Goal: Task Accomplishment & Management: Use online tool/utility

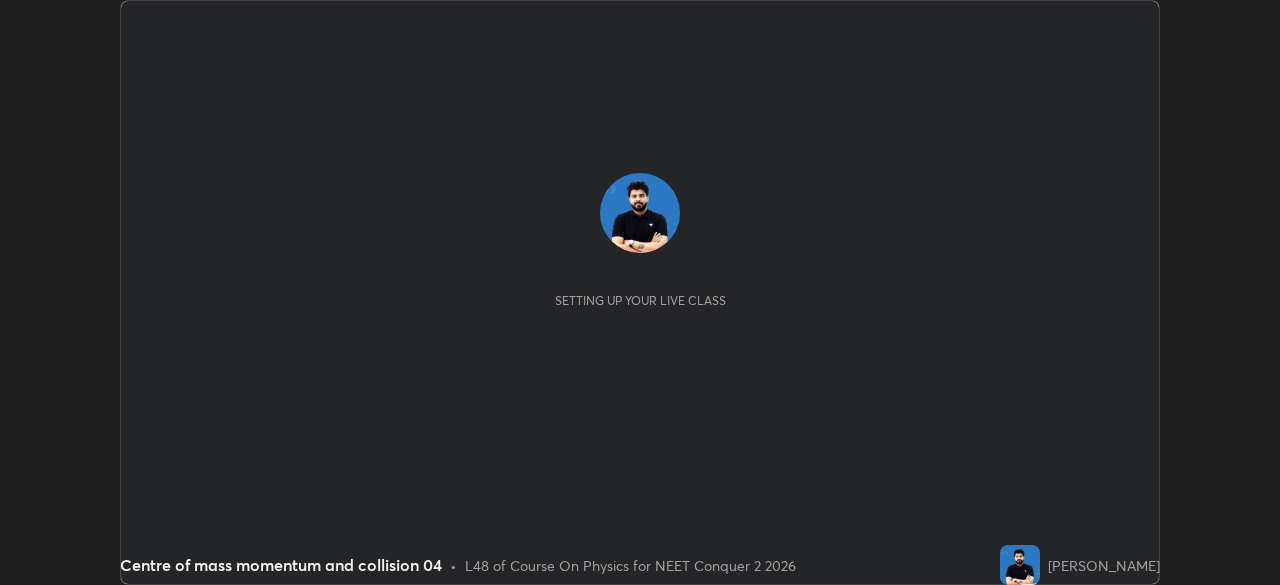
scroll to position [585, 1279]
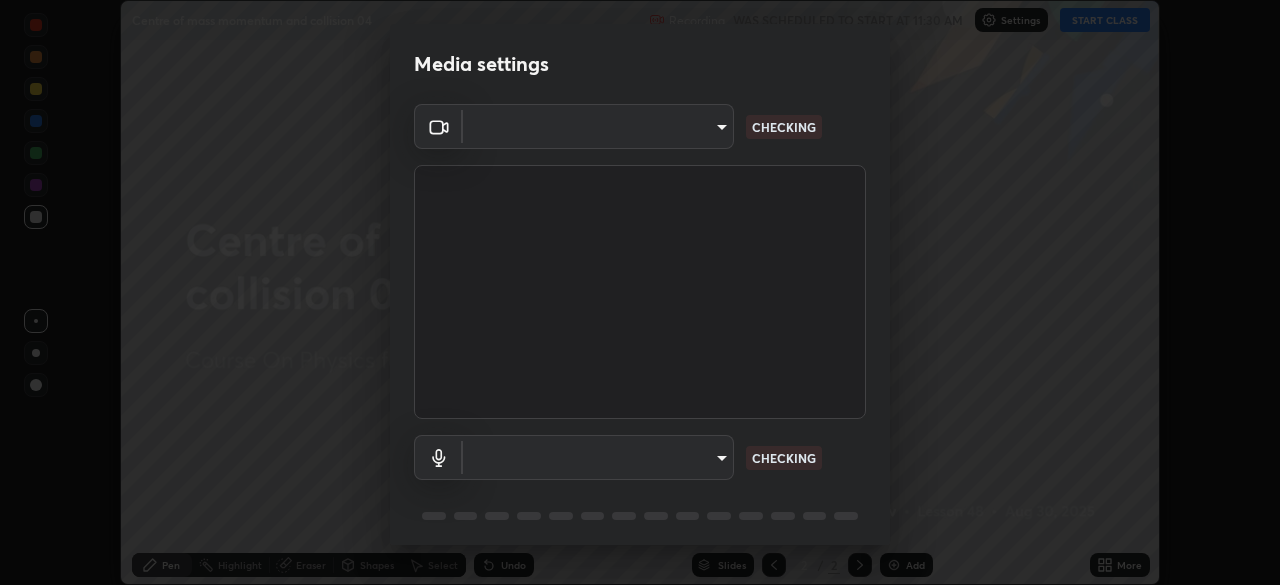
type input "b8f277cd8c291a0c7ed6159829793d80adb5f71bb500324d50d569f5a67401a8"
click at [666, 472] on body "Erase all Centre of mass momentum and collision 04 Recording WAS SCHEDULED TO S…" at bounding box center [640, 292] width 1280 height 585
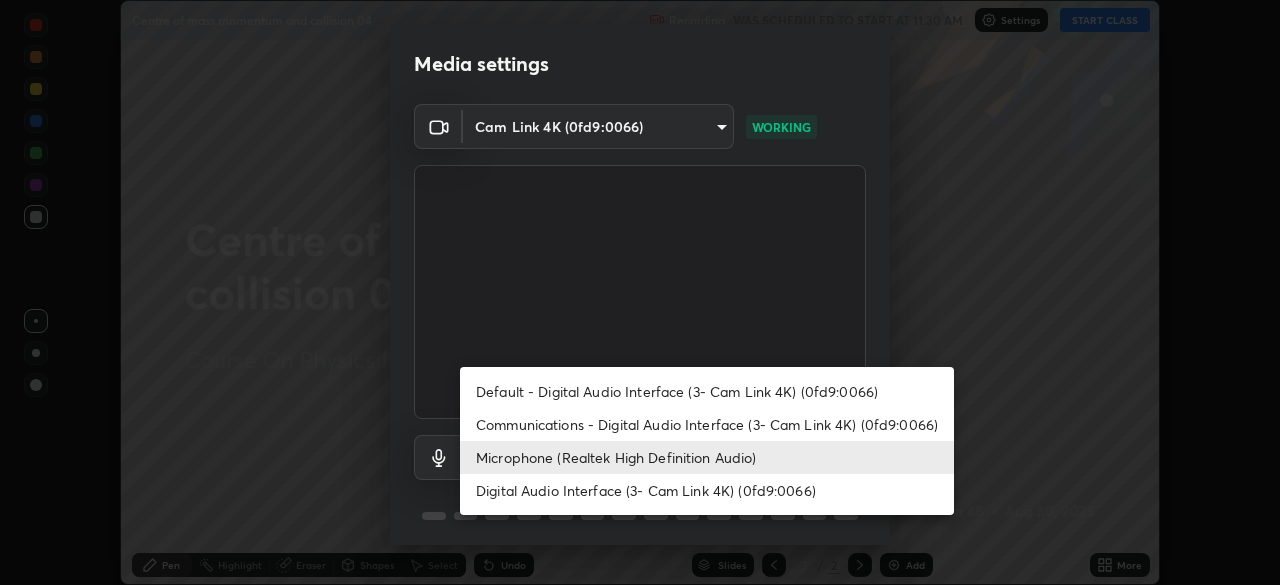
click at [635, 421] on li "Communications - Digital Audio Interface (3- Cam Link 4K) (0fd9:0066)" at bounding box center [707, 424] width 494 height 33
type input "communications"
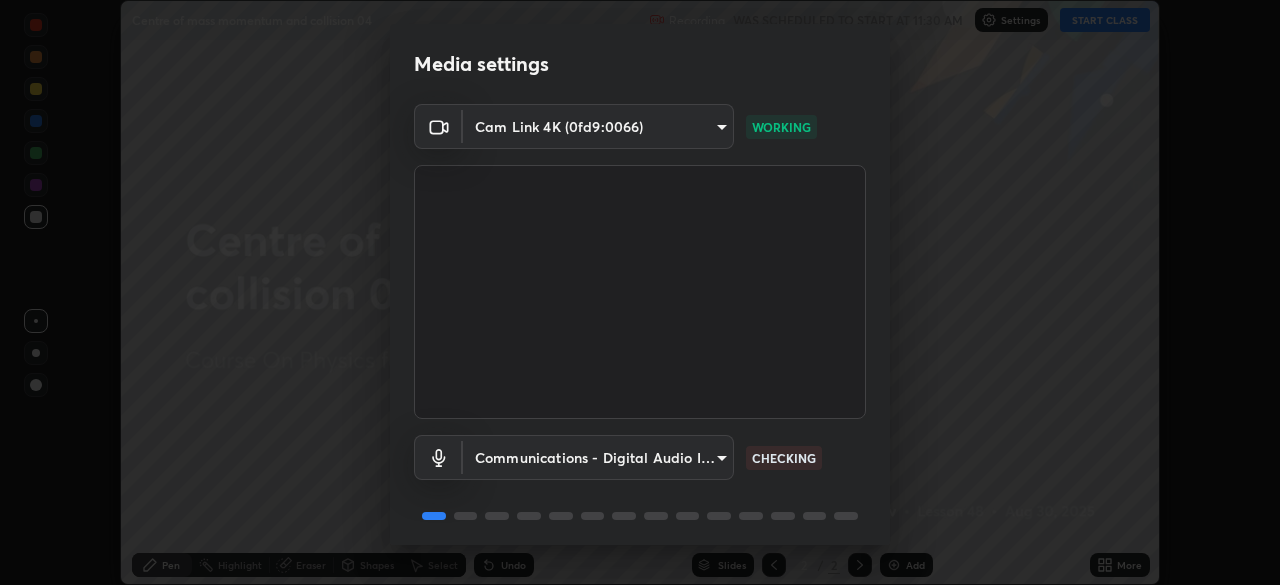
scroll to position [71, 0]
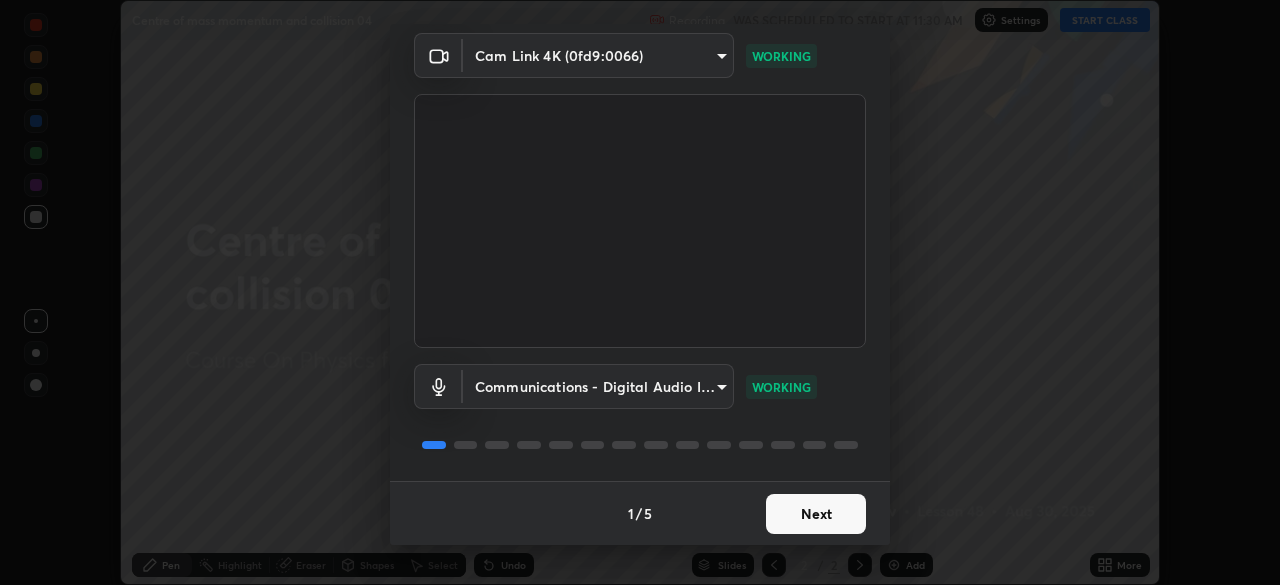
click at [816, 520] on button "Next" at bounding box center [816, 514] width 100 height 40
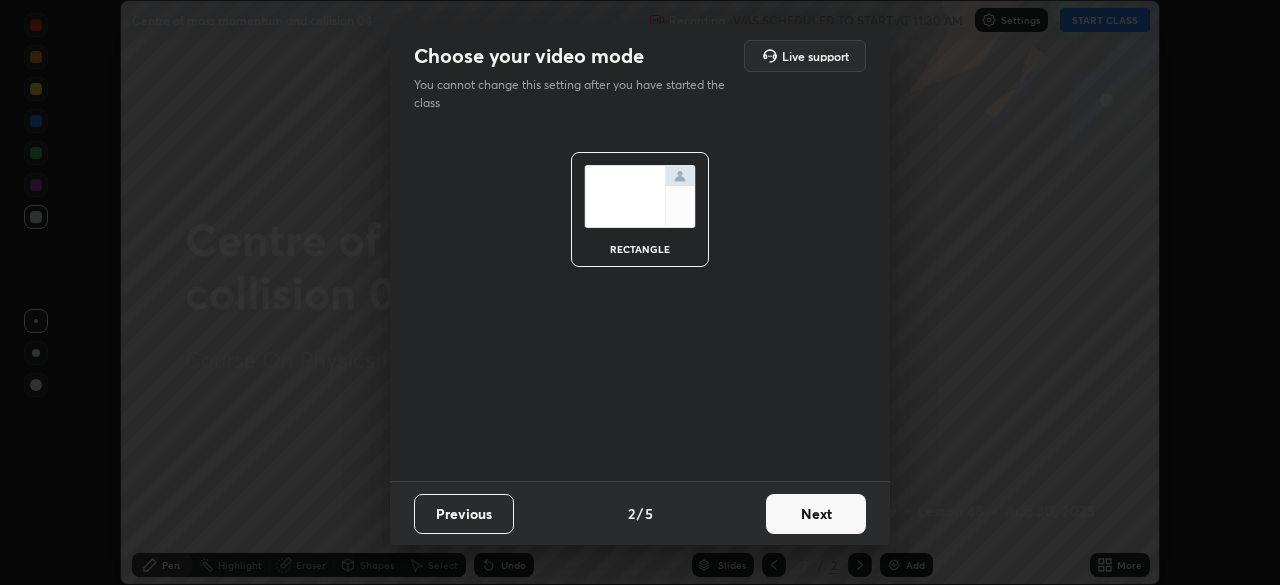
click at [819, 522] on button "Next" at bounding box center [816, 514] width 100 height 40
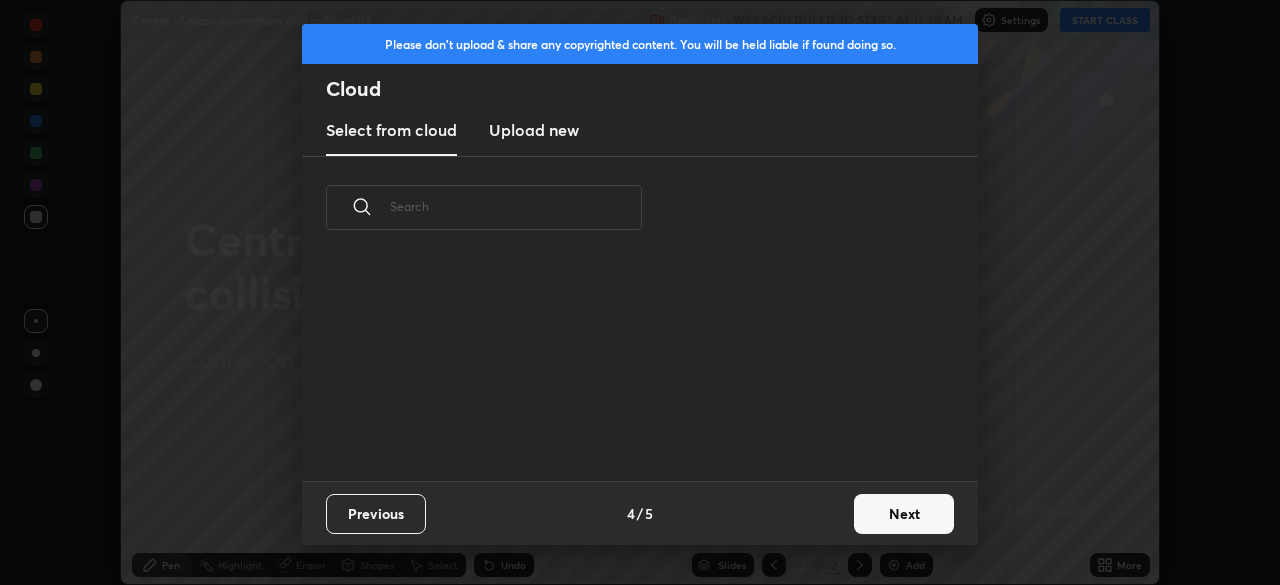
click at [894, 522] on button "Next" at bounding box center [904, 514] width 100 height 40
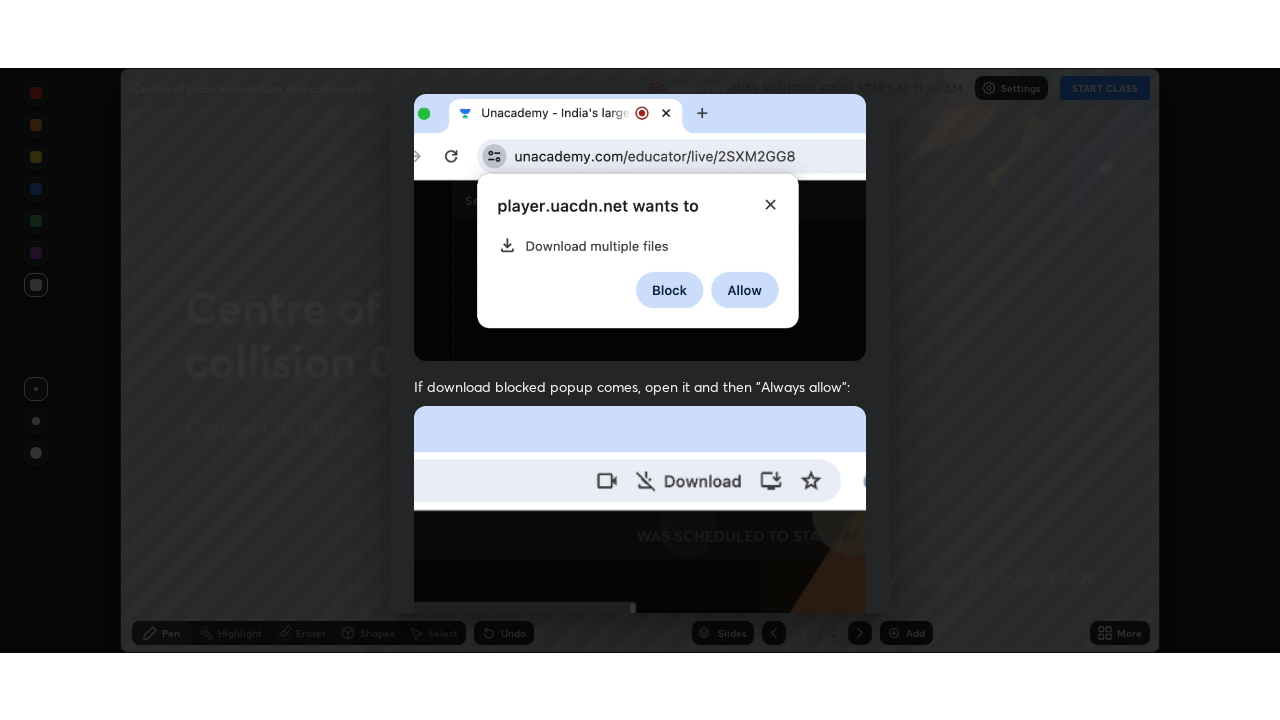
scroll to position [479, 0]
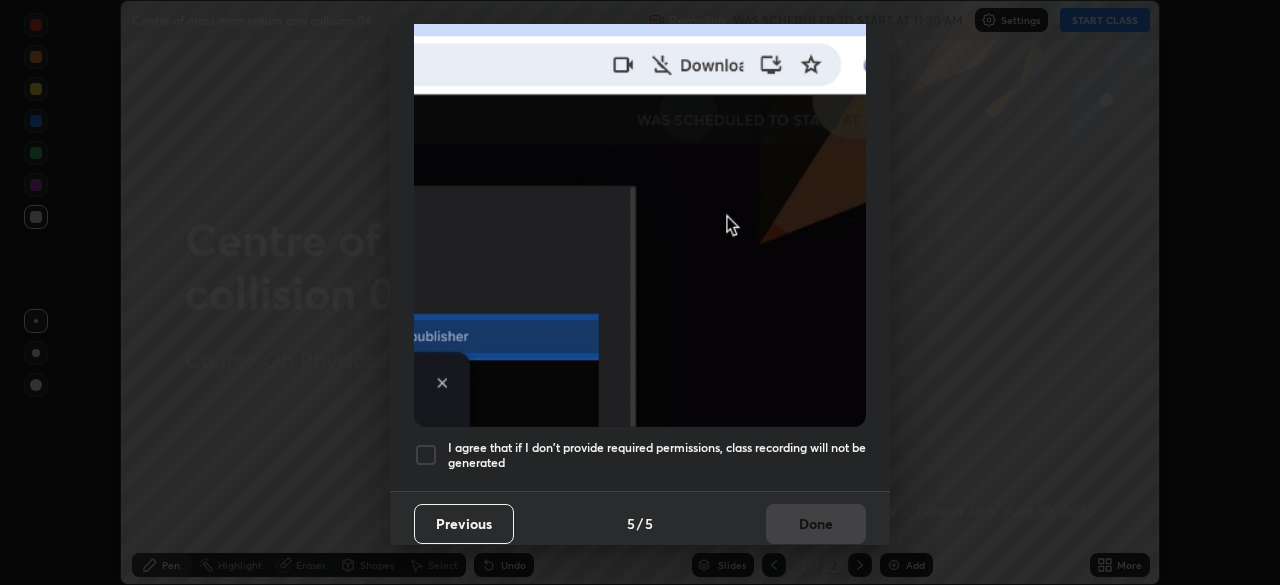
click at [420, 451] on div at bounding box center [426, 455] width 24 height 24
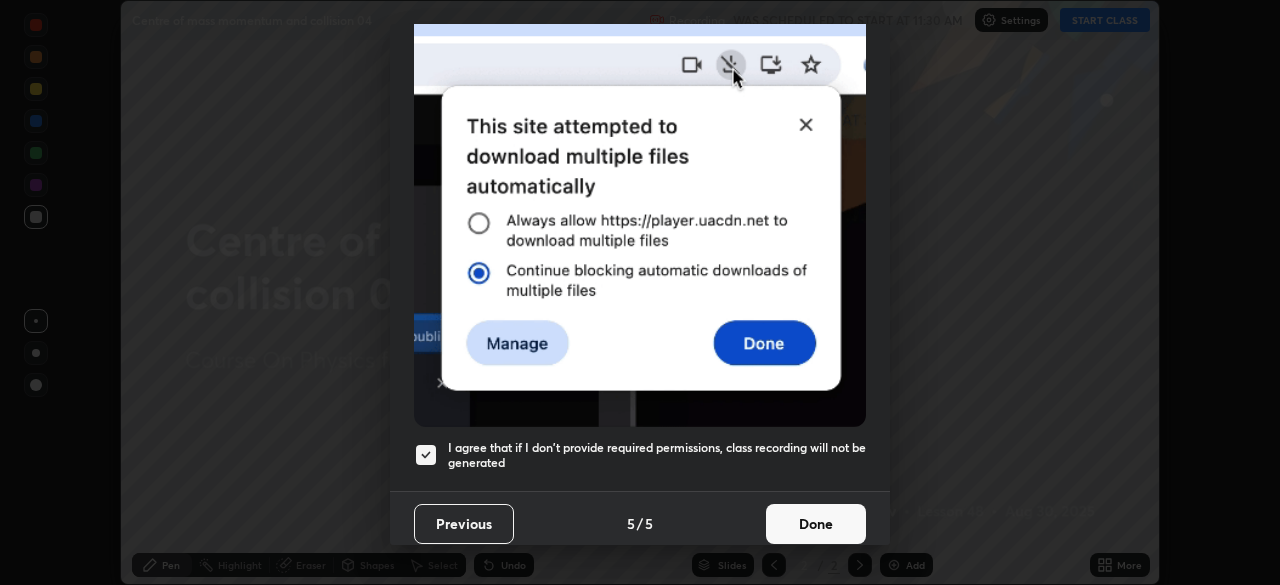
click at [811, 507] on button "Done" at bounding box center [816, 524] width 100 height 40
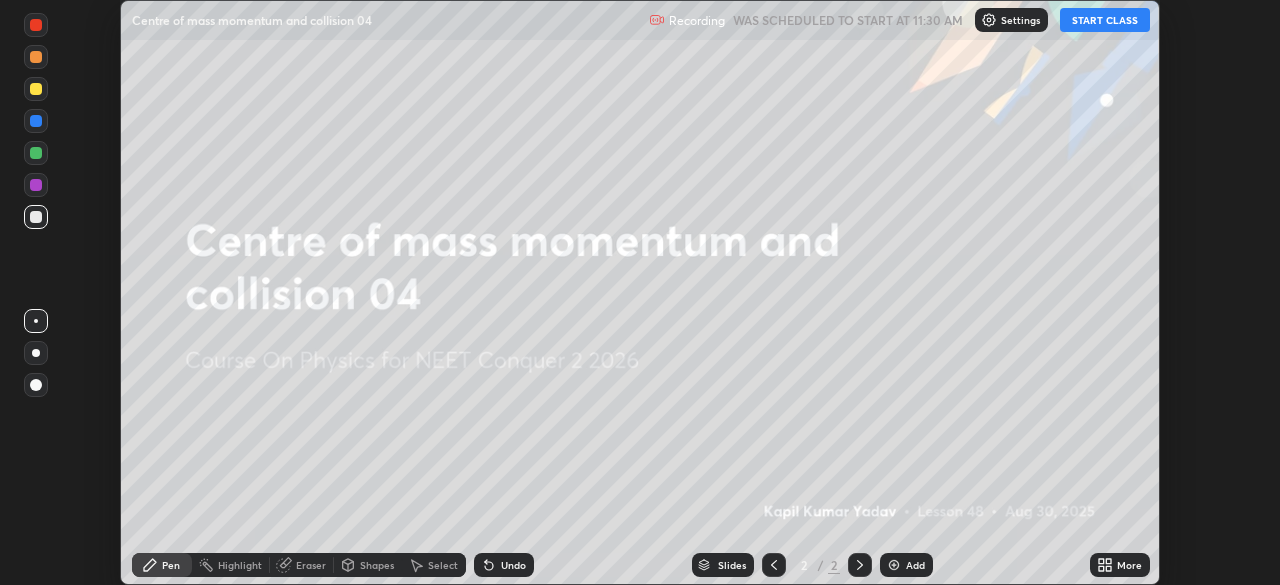
click at [1079, 23] on button "START CLASS" at bounding box center [1105, 20] width 90 height 24
click at [1106, 562] on icon at bounding box center [1108, 561] width 5 height 5
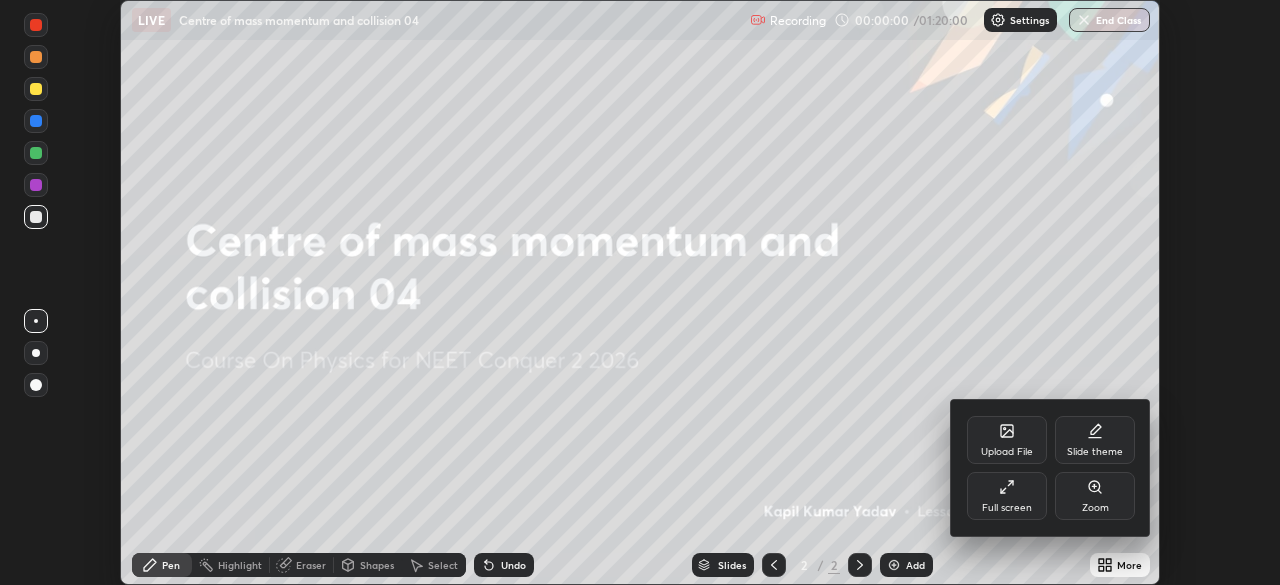
click at [1022, 507] on div "Full screen" at bounding box center [1007, 508] width 50 height 10
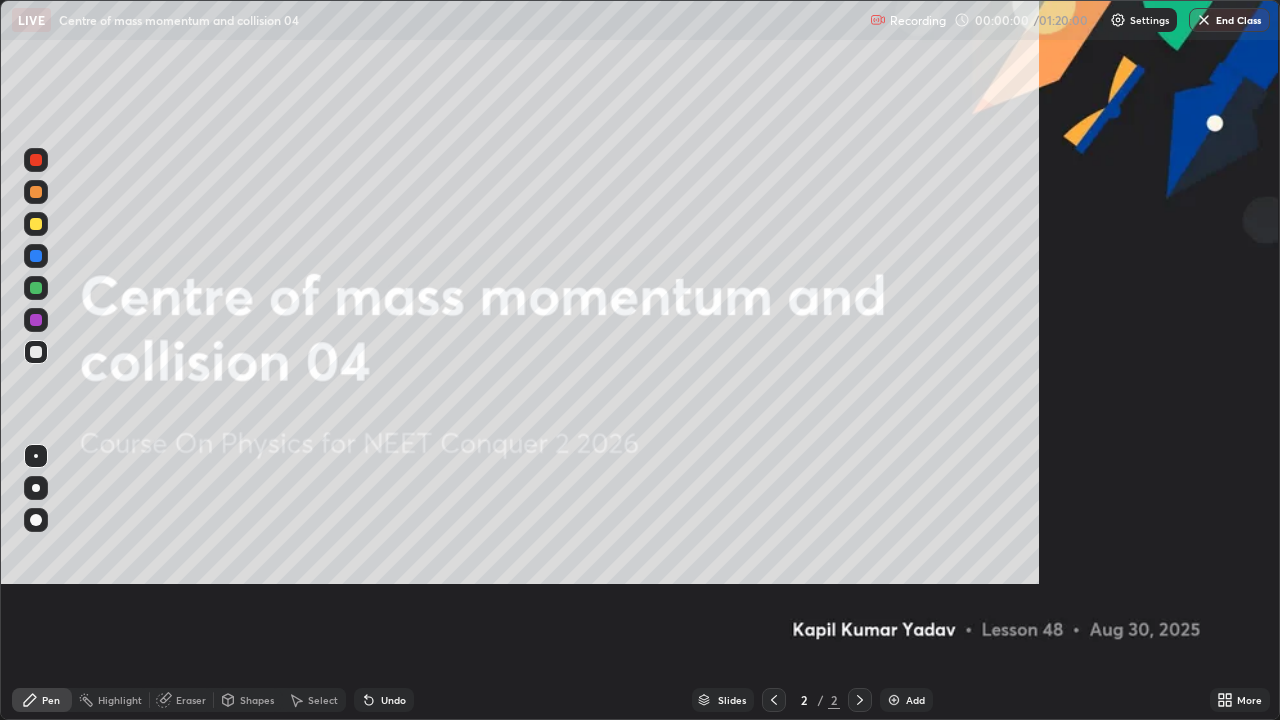
scroll to position [720, 1280]
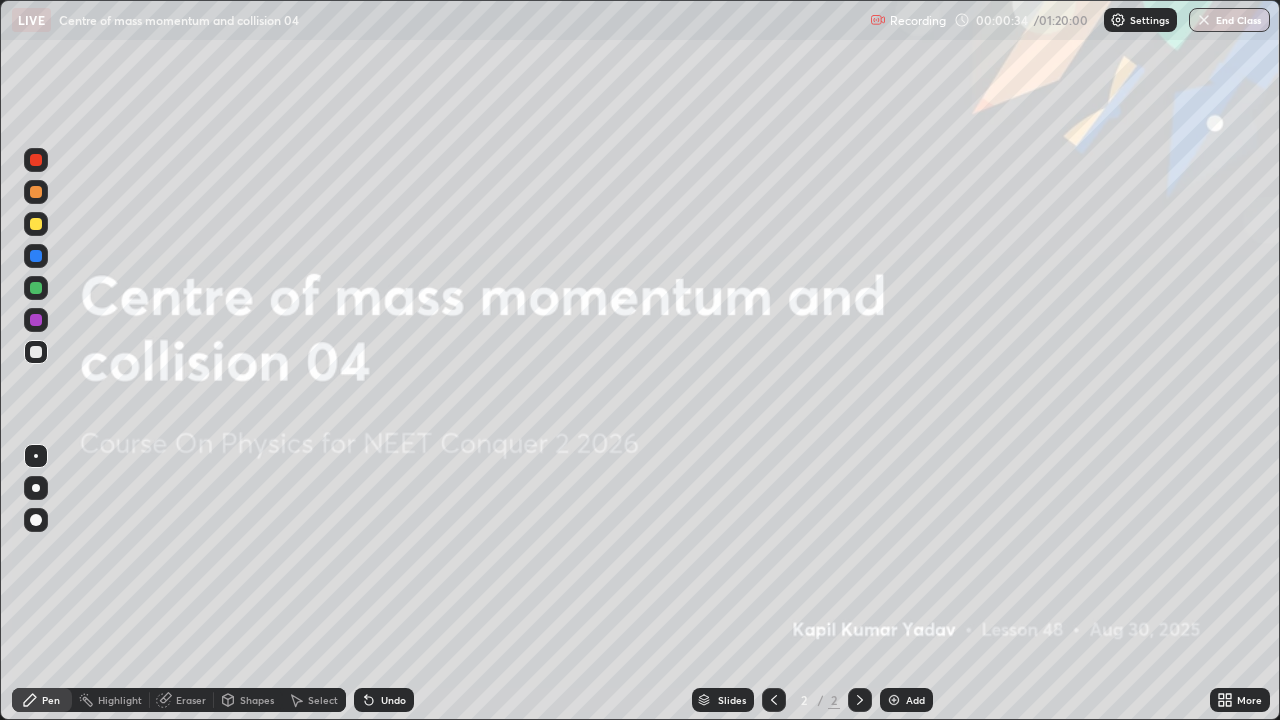
click at [910, 584] on div "Add" at bounding box center [915, 700] width 19 height 10
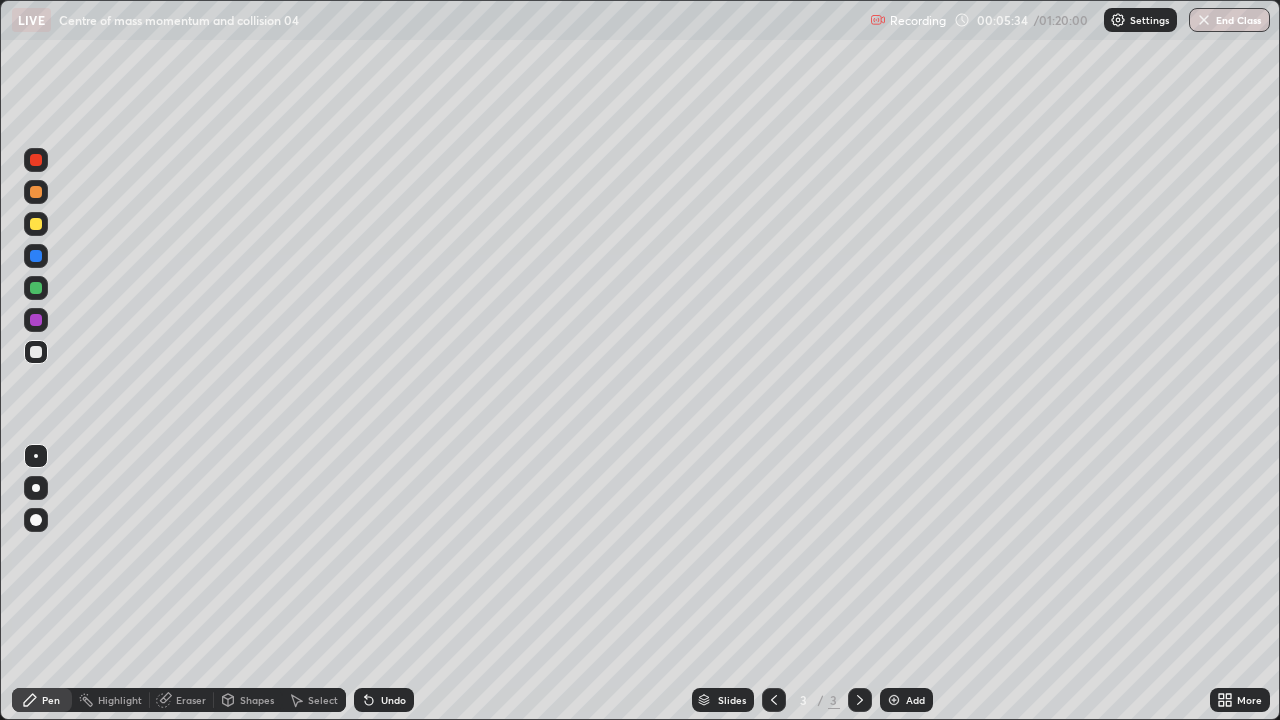
click at [909, 584] on div "Add" at bounding box center [906, 700] width 53 height 24
click at [894, 584] on div "Add" at bounding box center [906, 700] width 53 height 24
click at [894, 584] on img at bounding box center [894, 700] width 16 height 16
click at [903, 584] on div "Add" at bounding box center [906, 700] width 53 height 24
click at [906, 584] on div "Add" at bounding box center [915, 700] width 19 height 10
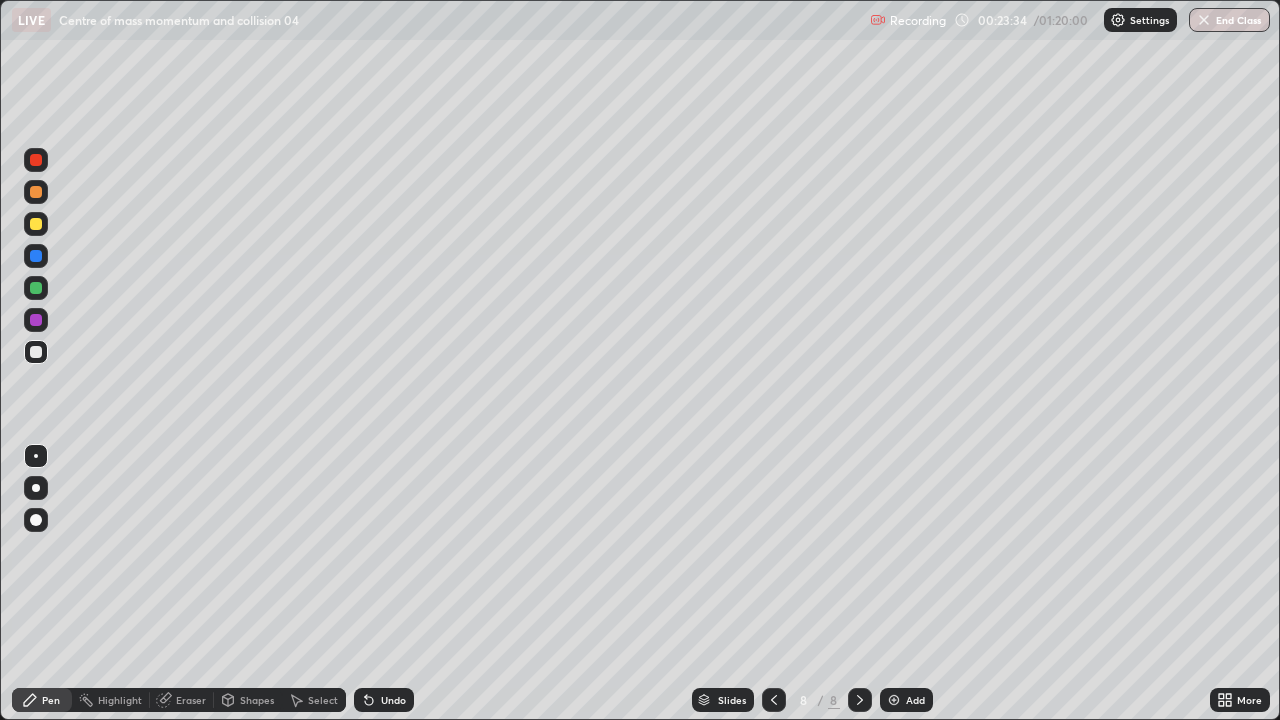
click at [894, 584] on img at bounding box center [894, 700] width 16 height 16
click at [900, 584] on img at bounding box center [894, 700] width 16 height 16
click at [390, 584] on div "Undo" at bounding box center [393, 700] width 25 height 10
click at [36, 226] on div at bounding box center [36, 224] width 12 height 12
click at [40, 351] on div at bounding box center [36, 352] width 12 height 12
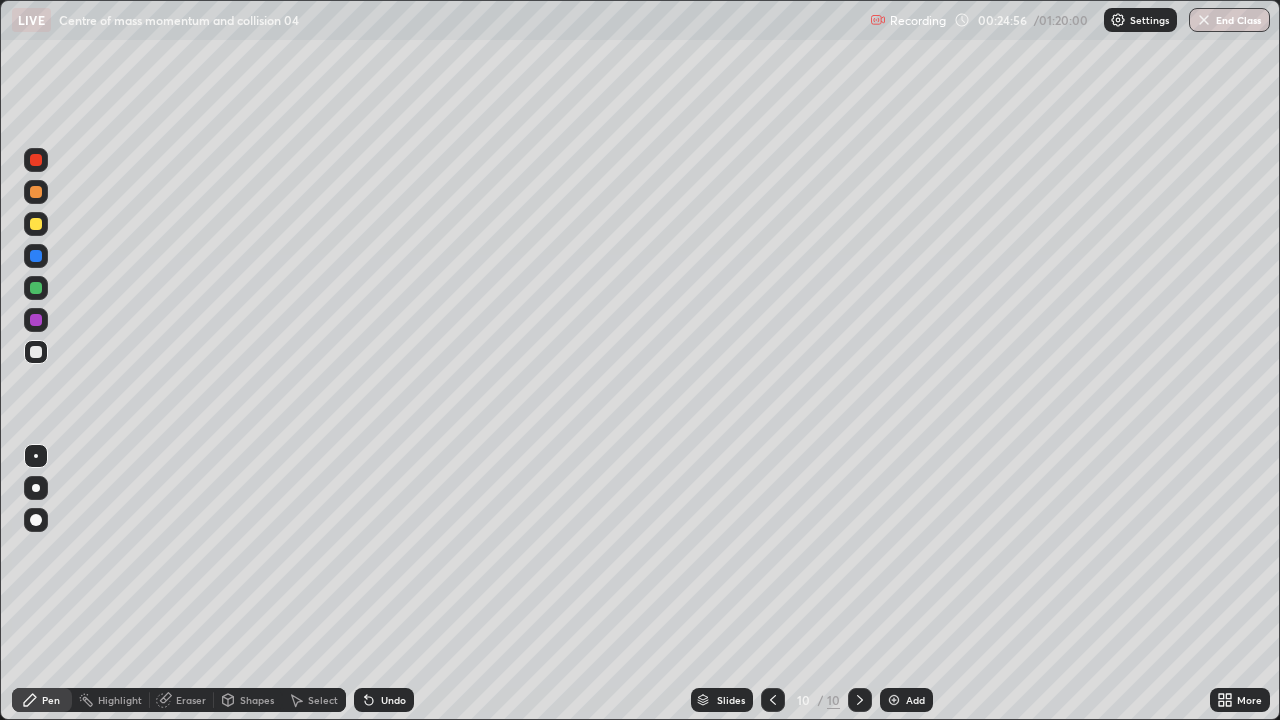
click at [36, 227] on div at bounding box center [36, 224] width 12 height 12
click at [911, 584] on div "Add" at bounding box center [915, 700] width 19 height 10
click at [917, 584] on div "Add" at bounding box center [915, 700] width 19 height 10
click at [906, 584] on div "Add" at bounding box center [915, 700] width 19 height 10
click at [900, 584] on img at bounding box center [894, 700] width 16 height 16
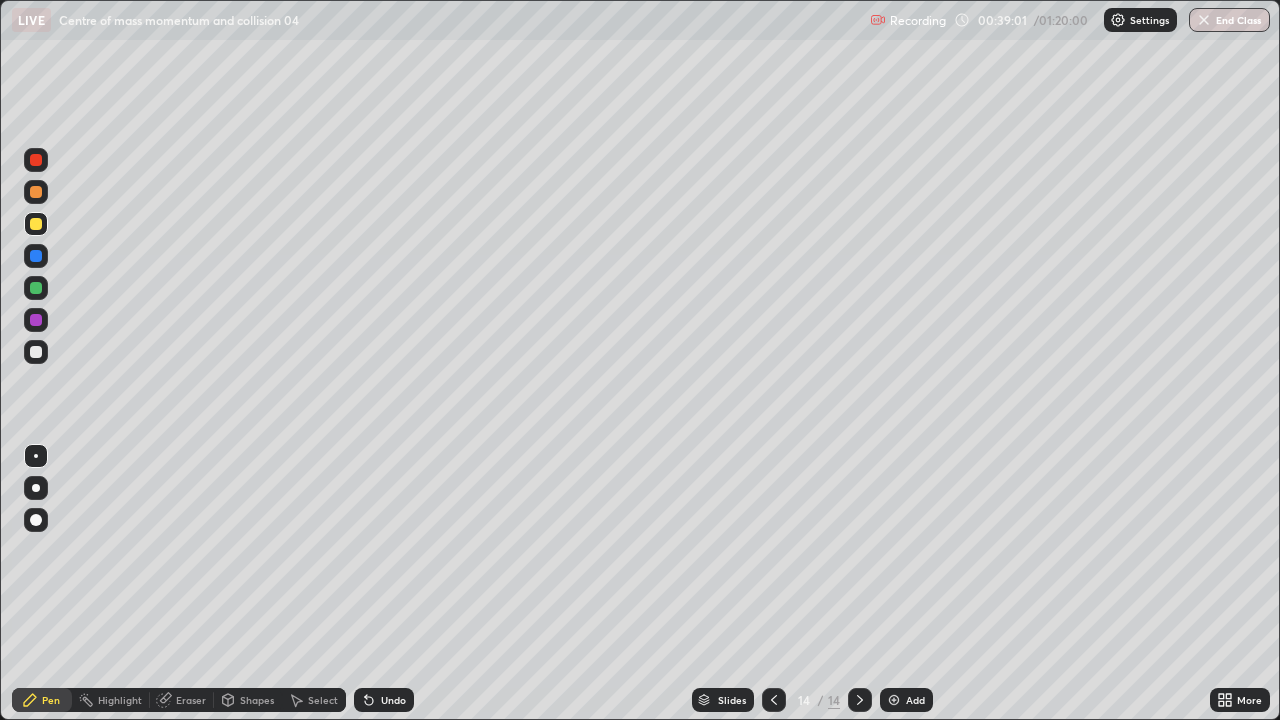
click at [910, 584] on div "Add" at bounding box center [915, 700] width 19 height 10
click at [762, 584] on div at bounding box center [774, 700] width 24 height 24
click at [772, 584] on icon at bounding box center [774, 700] width 16 height 16
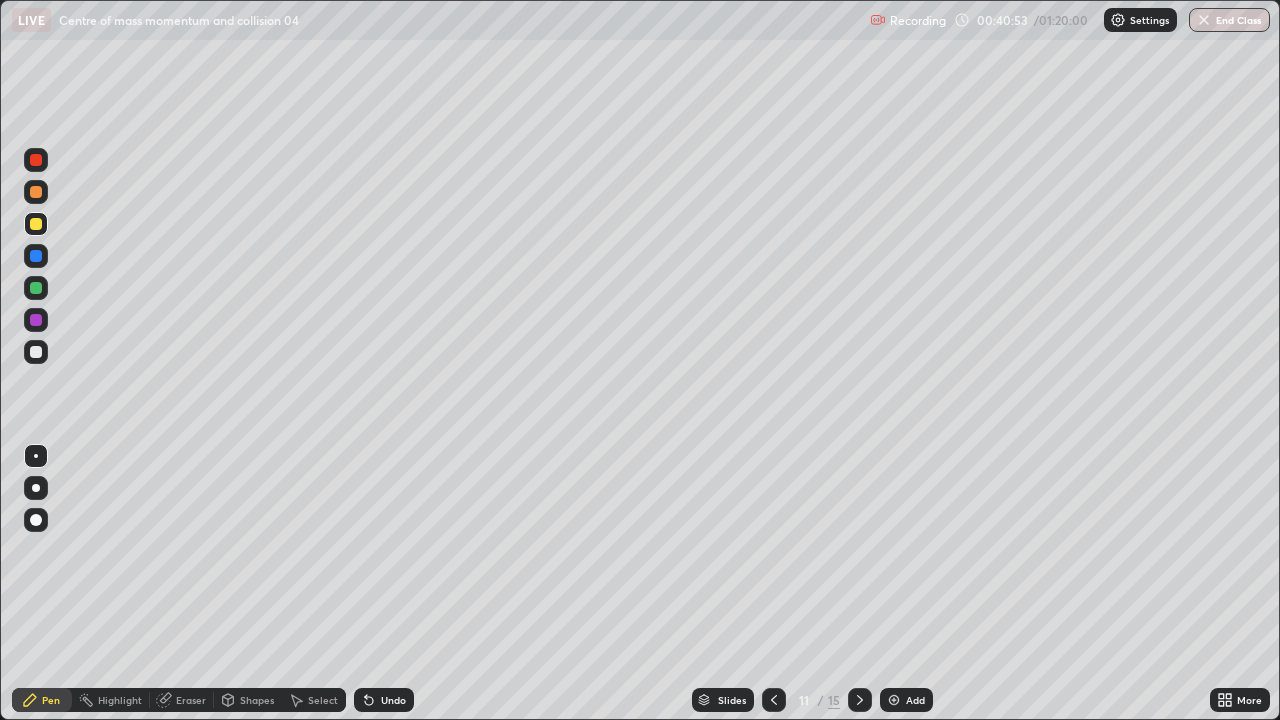
click at [768, 584] on icon at bounding box center [774, 700] width 16 height 16
click at [768, 584] on div at bounding box center [774, 700] width 24 height 24
click at [862, 584] on icon at bounding box center [860, 700] width 16 height 16
click at [858, 584] on icon at bounding box center [860, 700] width 16 height 16
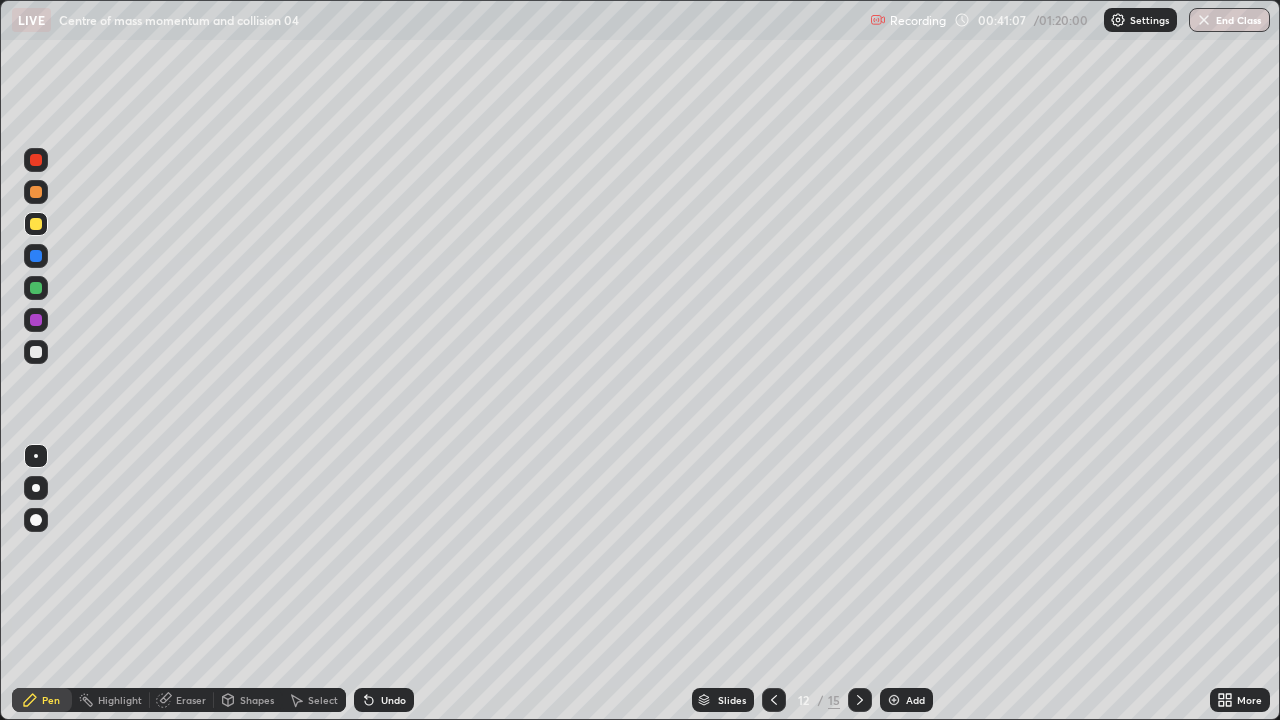
click at [858, 584] on icon at bounding box center [860, 700] width 16 height 16
click at [859, 584] on icon at bounding box center [860, 700] width 16 height 16
click at [860, 584] on icon at bounding box center [860, 700] width 16 height 16
click at [858, 584] on div at bounding box center [860, 700] width 24 height 24
click at [909, 584] on div "Add" at bounding box center [915, 700] width 19 height 10
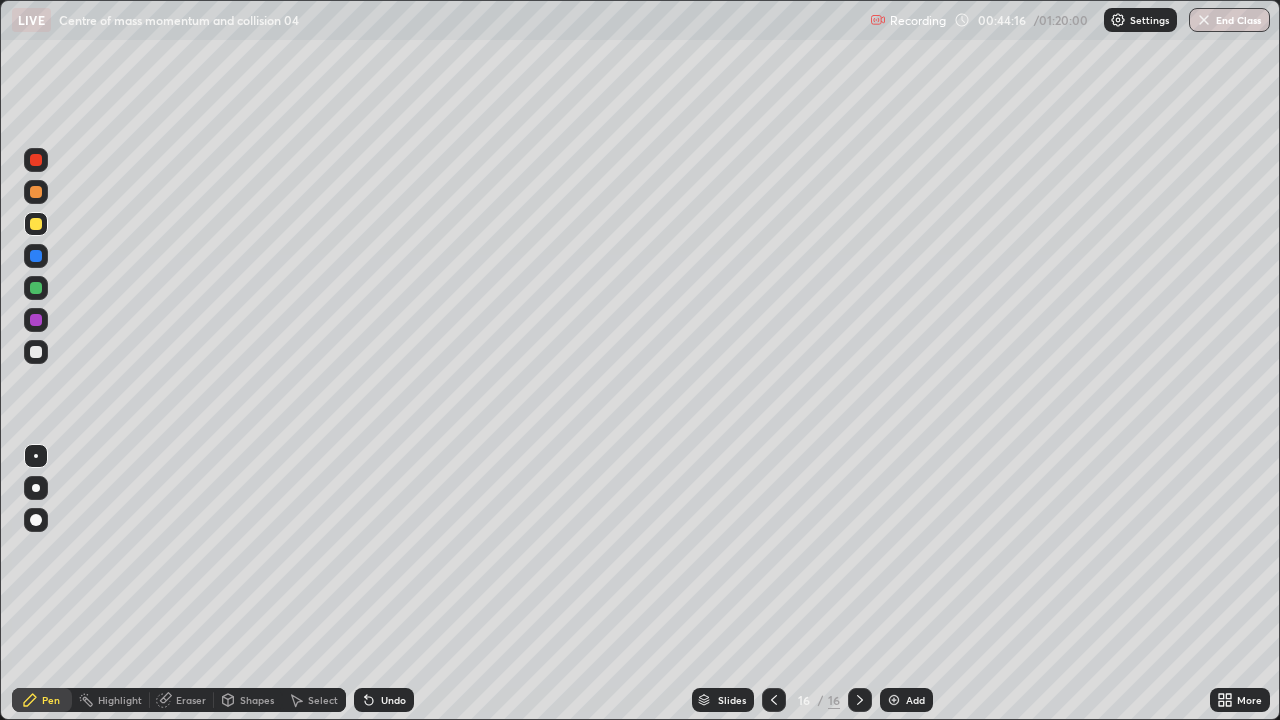
click at [381, 584] on div "Undo" at bounding box center [393, 700] width 25 height 10
click at [377, 584] on div "Undo" at bounding box center [384, 700] width 60 height 24
click at [381, 584] on div "Undo" at bounding box center [393, 700] width 25 height 10
click at [383, 584] on div "Undo" at bounding box center [384, 700] width 60 height 24
click at [382, 584] on div "Undo" at bounding box center [384, 700] width 60 height 24
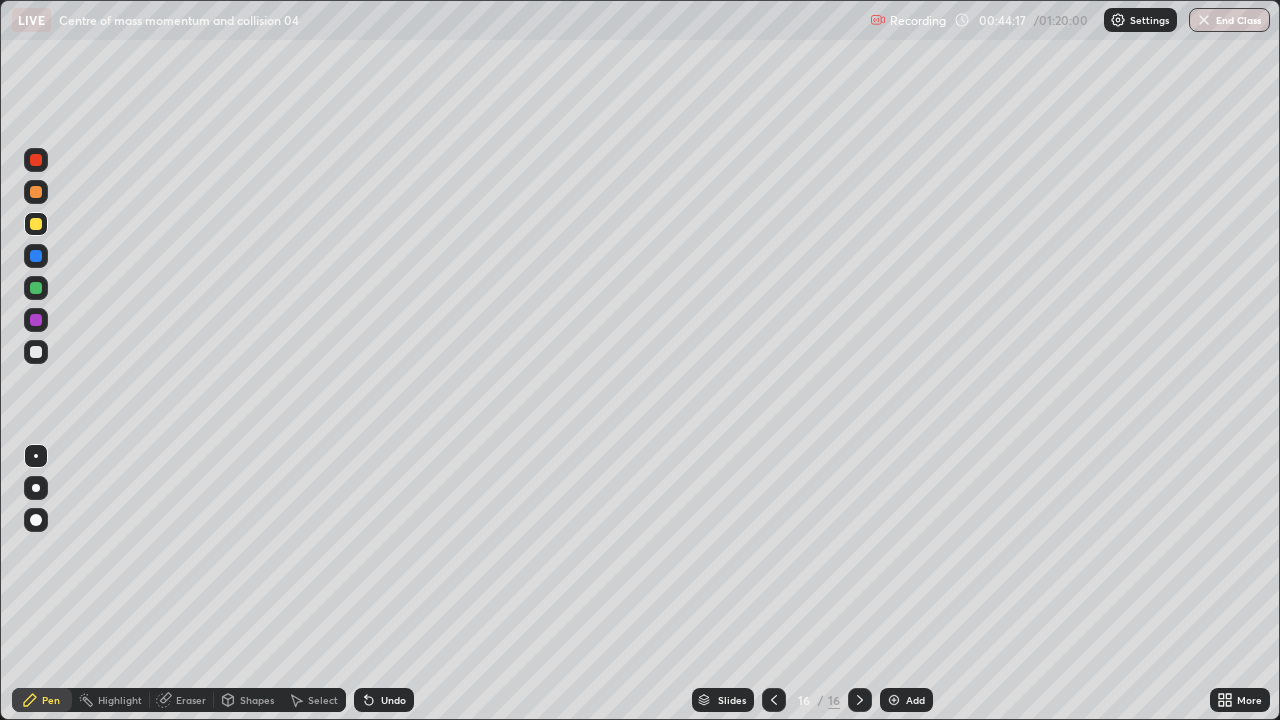
click at [380, 584] on div "Undo" at bounding box center [384, 700] width 60 height 24
click at [393, 584] on div "Undo" at bounding box center [393, 700] width 25 height 10
click at [391, 584] on div "Undo" at bounding box center [384, 700] width 60 height 24
click at [390, 584] on div "Undo" at bounding box center [393, 700] width 25 height 10
click at [388, 584] on div "Undo" at bounding box center [393, 700] width 25 height 10
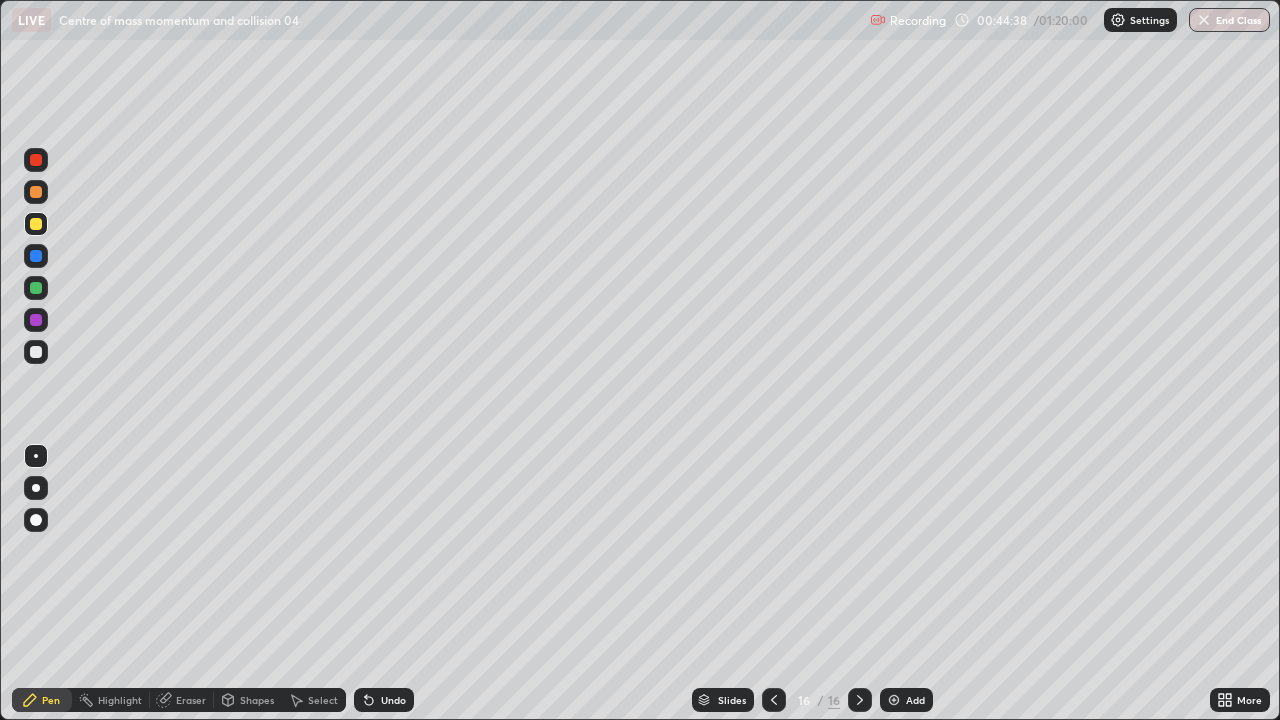
click at [392, 584] on div "Undo" at bounding box center [393, 700] width 25 height 10
click at [395, 584] on div "Undo" at bounding box center [393, 700] width 25 height 10
click at [893, 584] on div "Add" at bounding box center [906, 700] width 53 height 24
click at [1089, 584] on div "Slides 17 / 17 Add" at bounding box center [812, 700] width 796 height 40
click at [921, 584] on div "Add" at bounding box center [915, 700] width 19 height 10
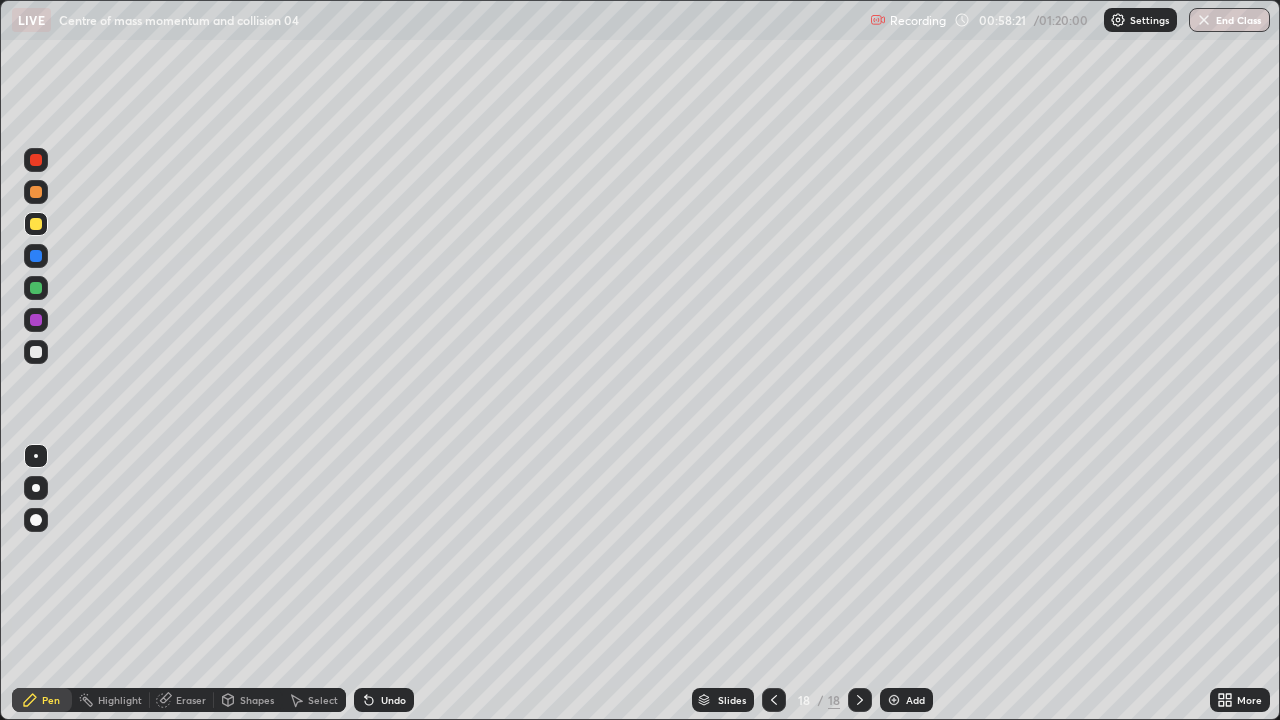
click at [898, 584] on img at bounding box center [894, 700] width 16 height 16
click at [908, 584] on div "Add" at bounding box center [915, 700] width 19 height 10
click at [888, 584] on div "Add" at bounding box center [907, 700] width 53 height 24
click at [895, 584] on div "Add" at bounding box center [906, 700] width 53 height 24
click at [1215, 27] on button "End Class" at bounding box center [1229, 20] width 81 height 24
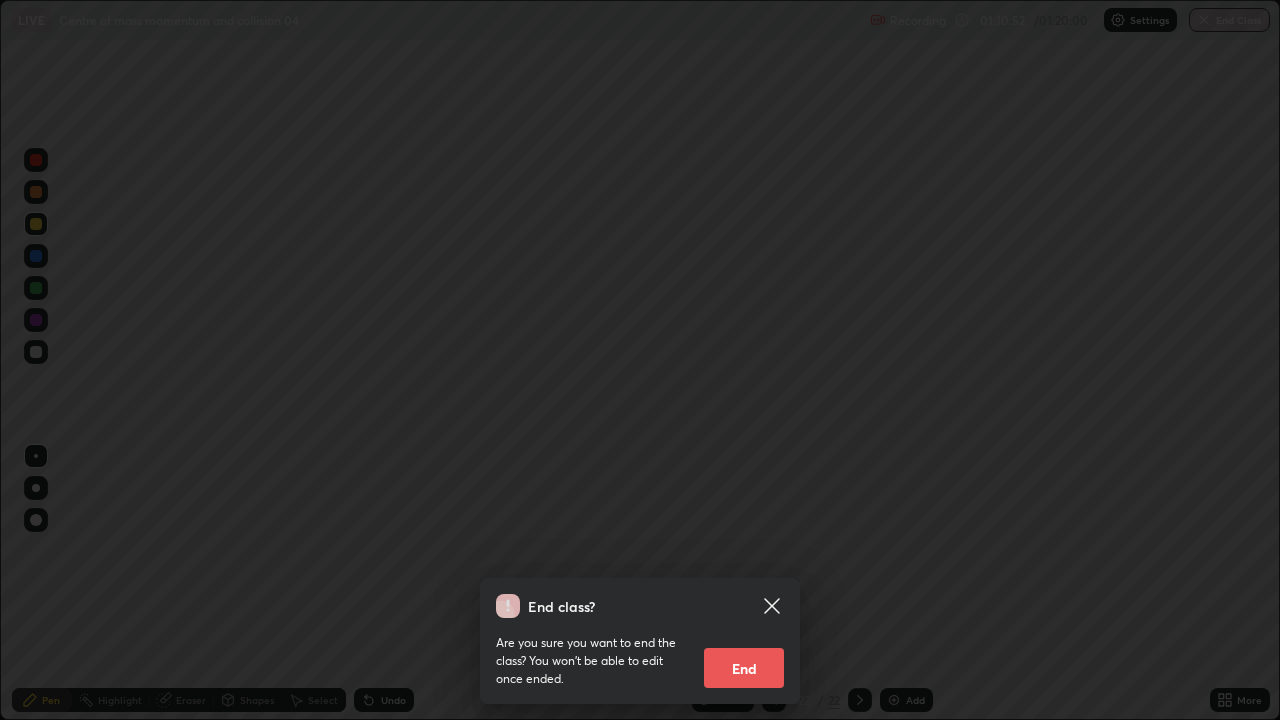
click at [742, 584] on button "End" at bounding box center [744, 668] width 80 height 40
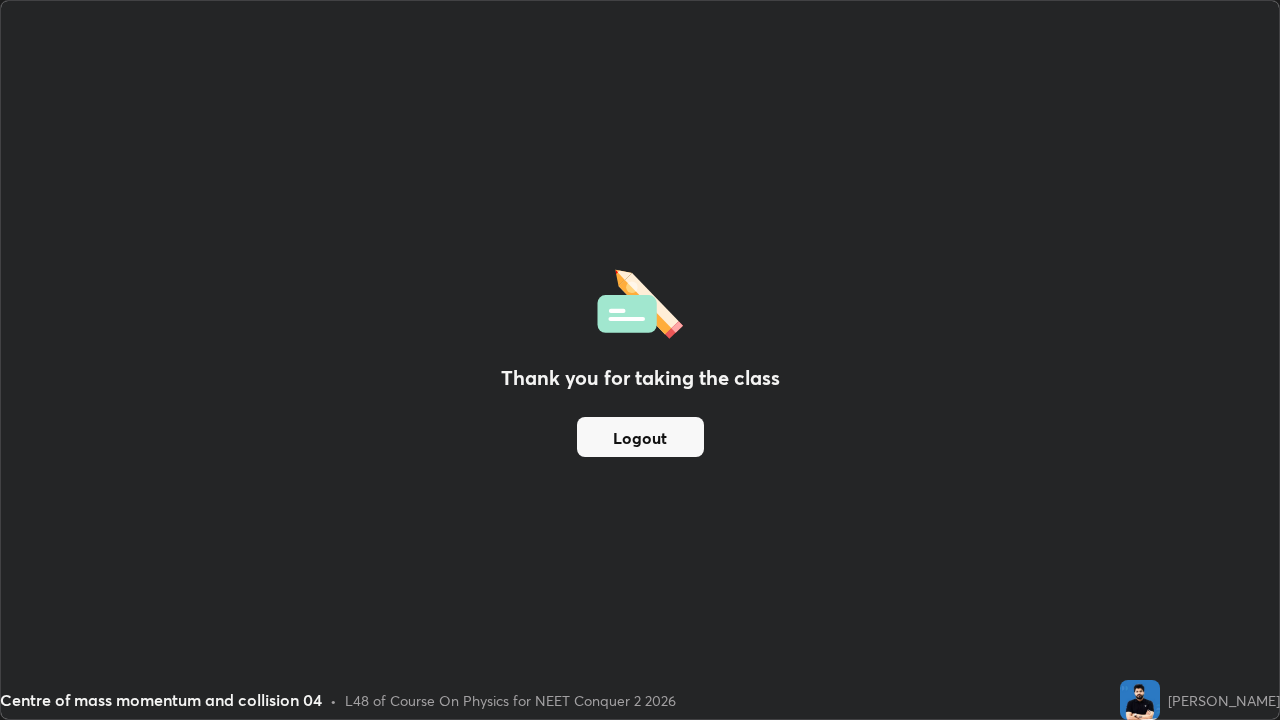
click at [647, 437] on button "Logout" at bounding box center [640, 437] width 127 height 40
